Goal: Information Seeking & Learning: Compare options

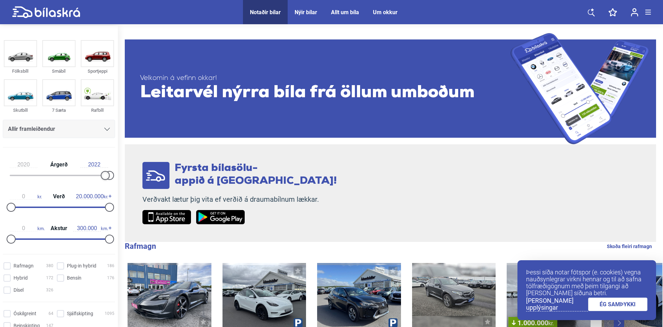
type input "2019"
drag, startPoint x: 12, startPoint y: 179, endPoint x: 96, endPoint y: 173, distance: 84.8
click at [96, 173] on div at bounding box center [96, 175] width 9 height 9
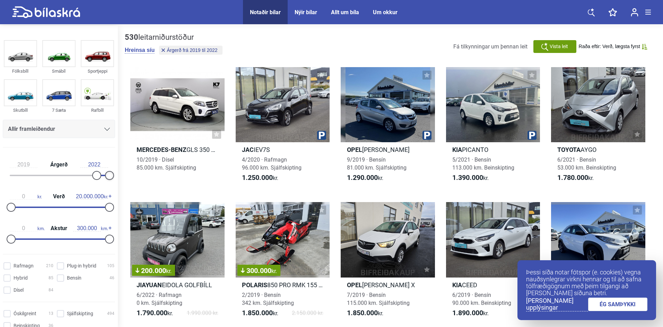
click at [107, 177] on div at bounding box center [109, 175] width 9 height 9
click at [588, 10] on icon at bounding box center [590, 12] width 7 height 9
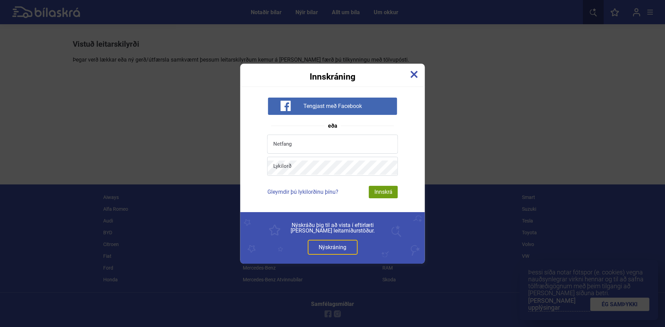
click at [416, 77] on img at bounding box center [414, 75] width 8 height 8
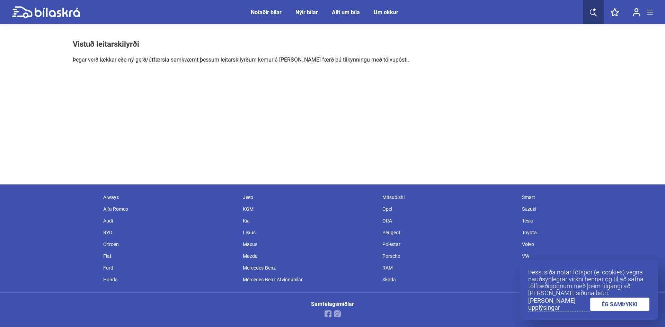
click at [268, 14] on div "Notaðir bílar" at bounding box center [266, 12] width 31 height 7
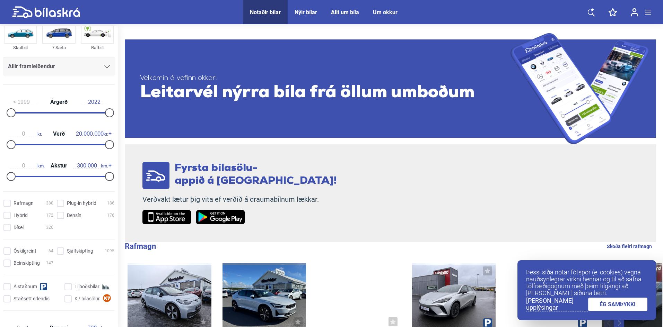
scroll to position [104, 0]
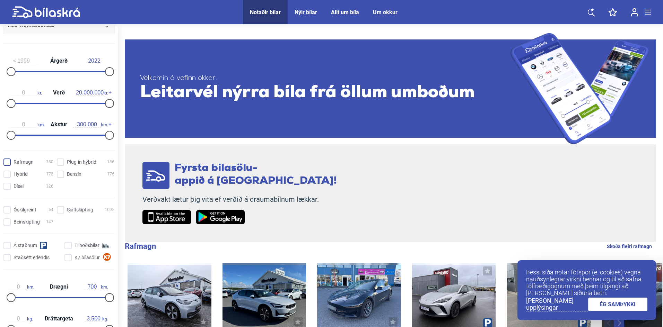
click at [10, 161] on input "Rafmagn 380" at bounding box center [30, 162] width 50 height 7
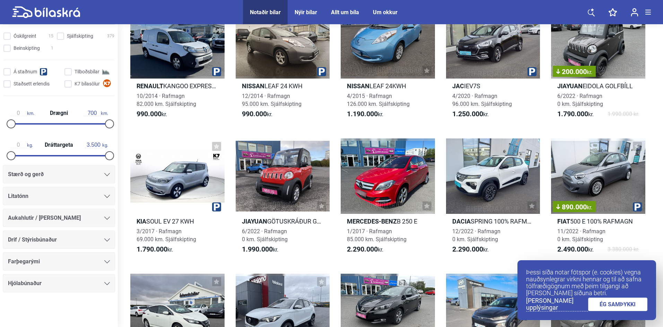
scroll to position [69, 0]
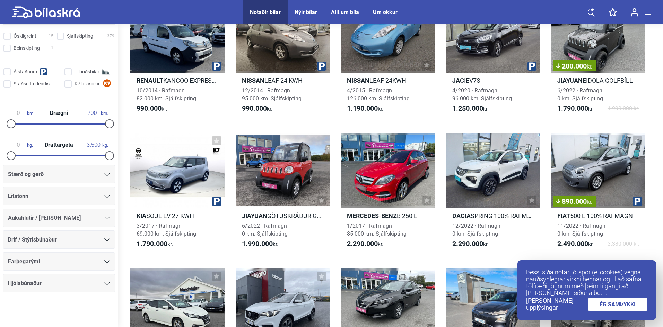
click at [99, 173] on div "Stærð og gerð" at bounding box center [59, 175] width 102 height 10
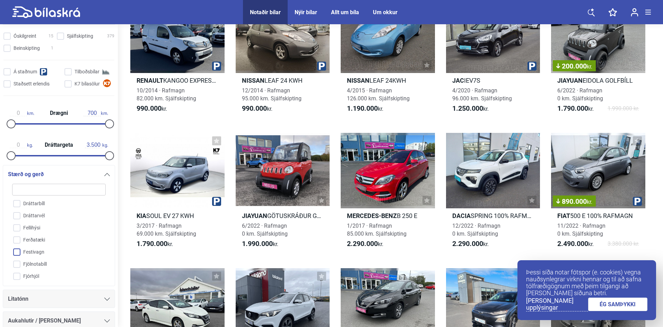
scroll to position [160, 0]
click at [104, 176] on div at bounding box center [107, 175] width 6 height 6
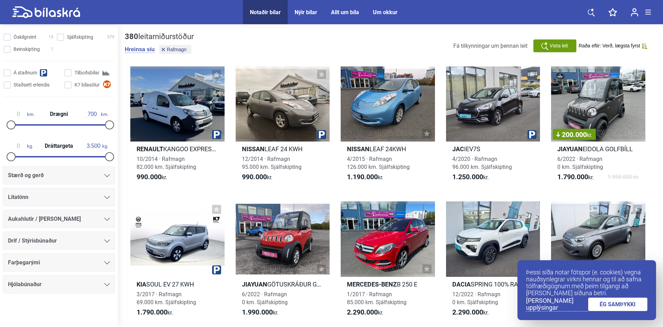
scroll to position [0, 0]
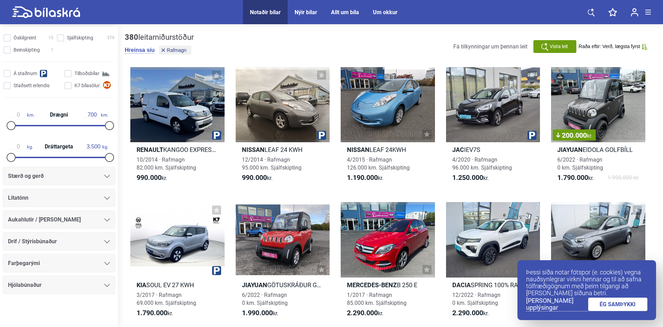
checkbox input "false"
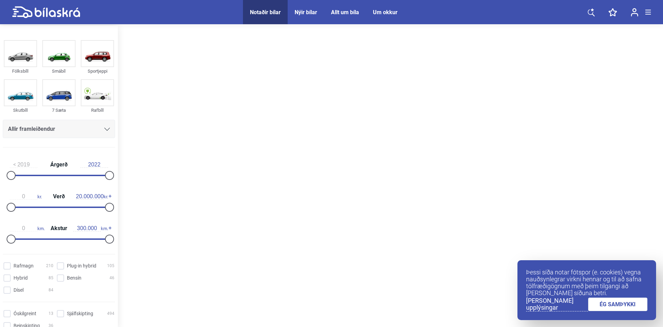
type input "1999"
